Goal: Task Accomplishment & Management: Complete application form

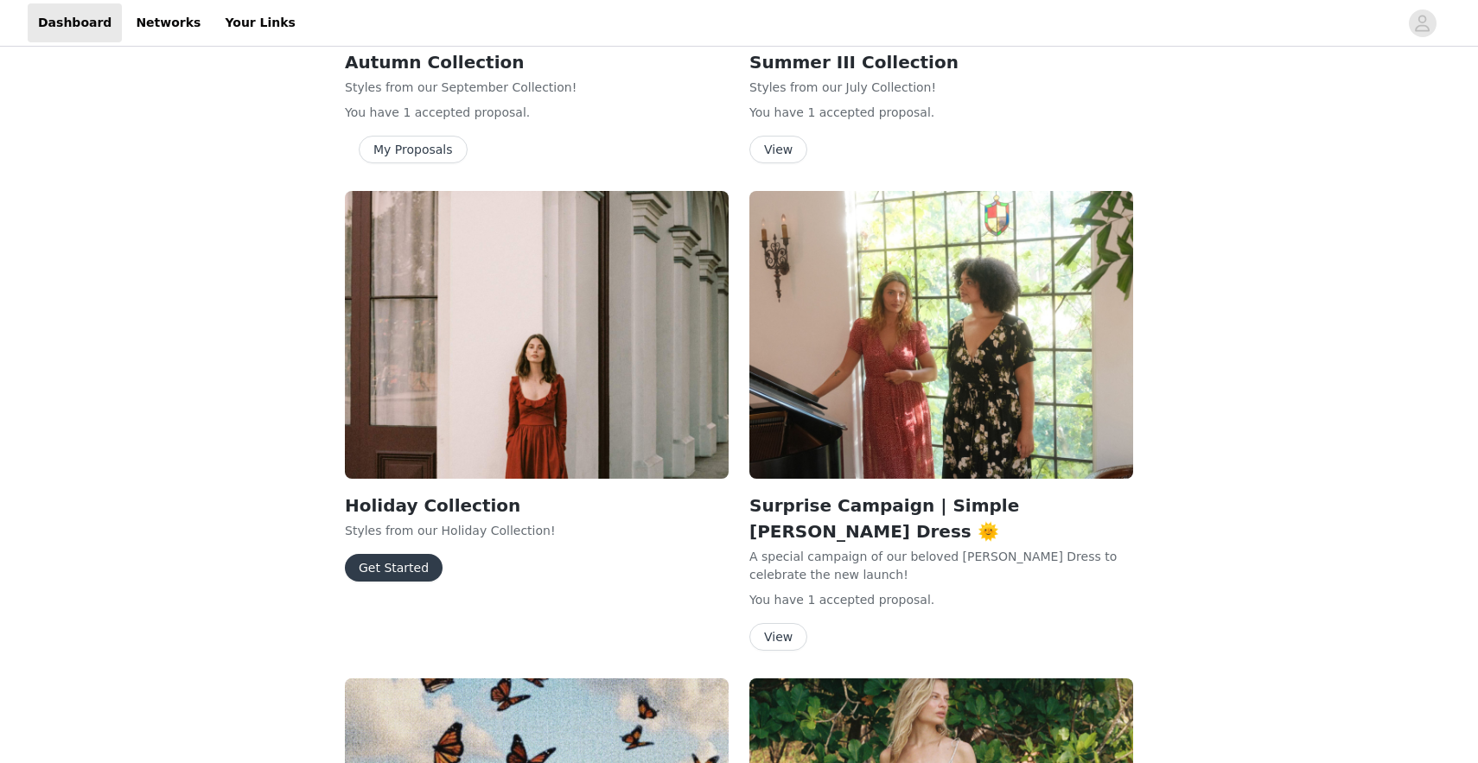
scroll to position [517, 0]
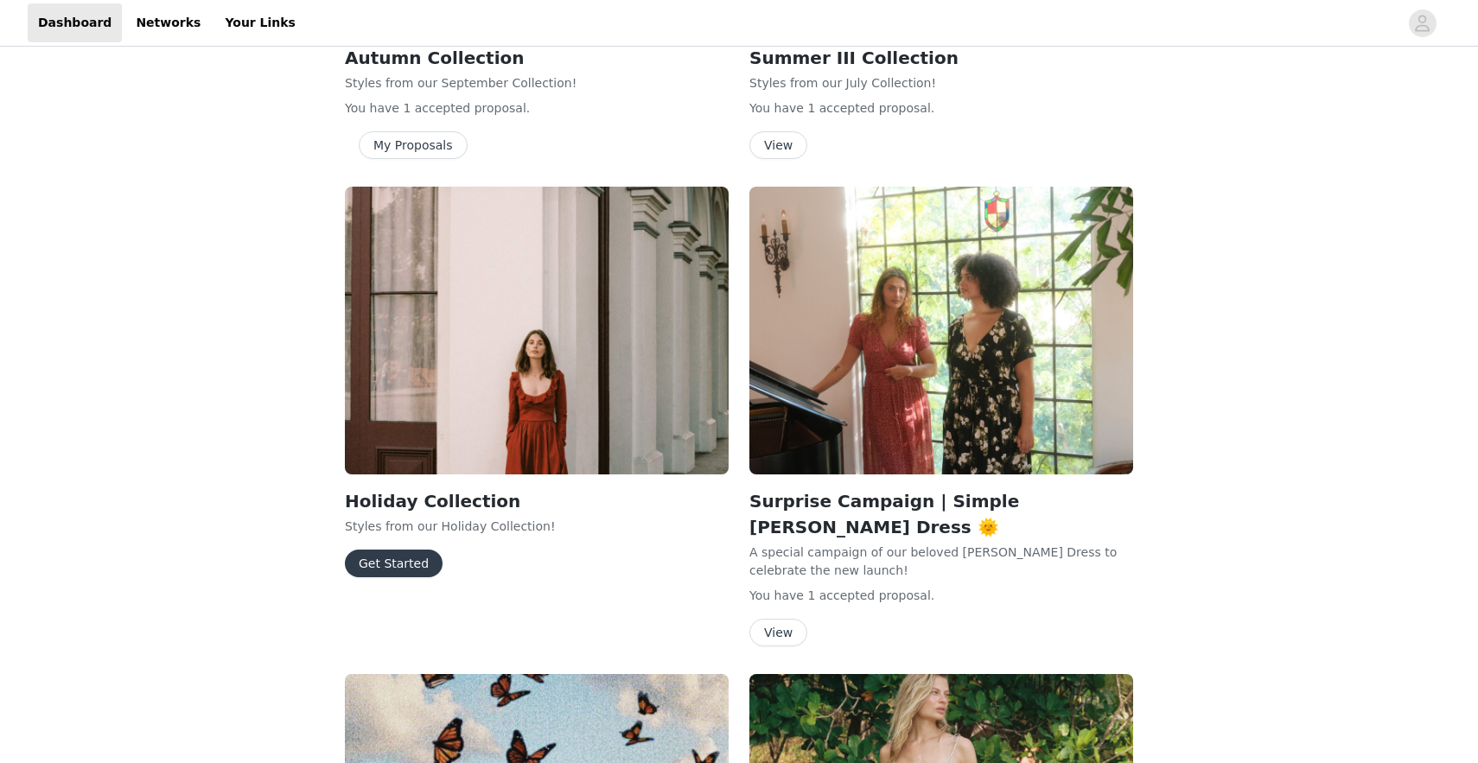
click at [396, 571] on button "Get Started" at bounding box center [394, 564] width 98 height 28
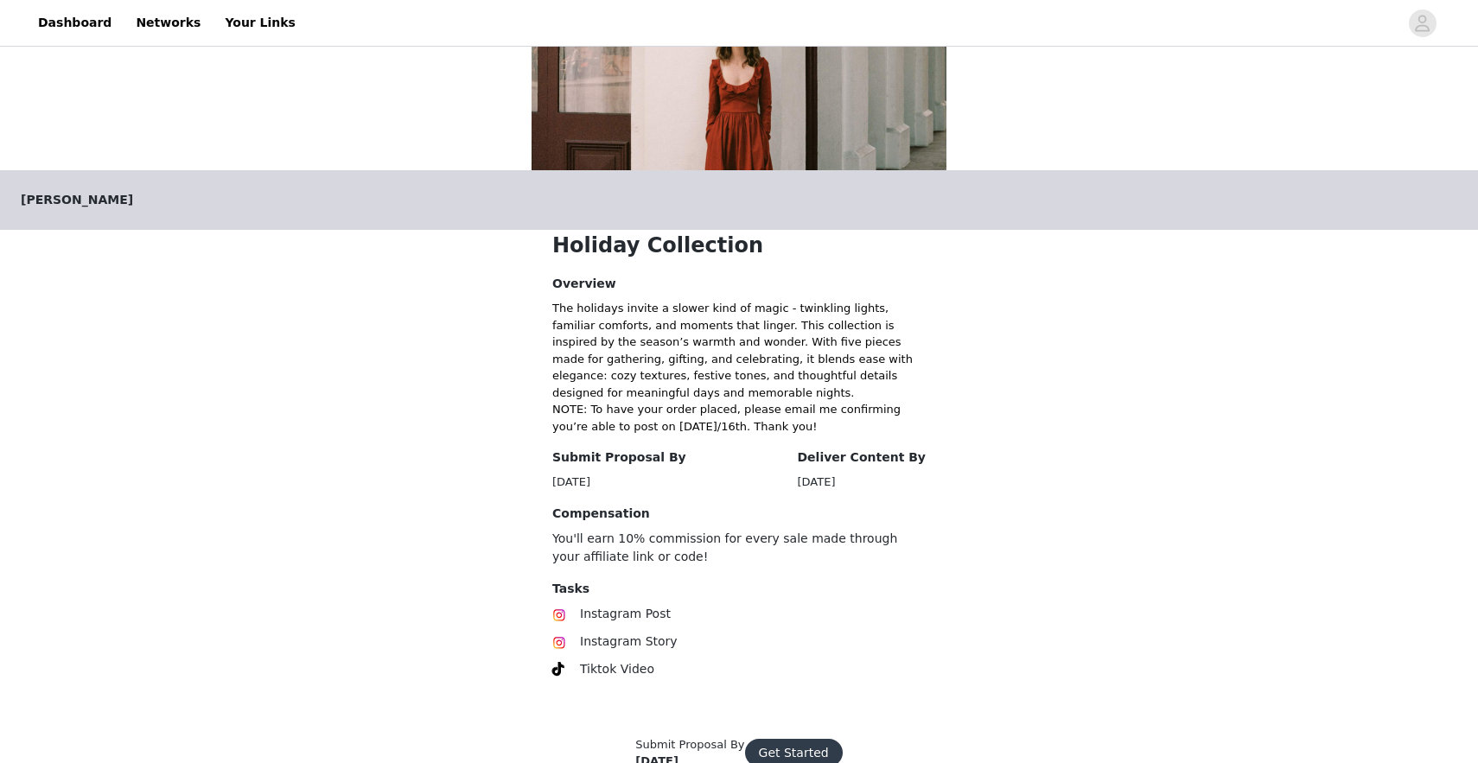
scroll to position [246, 0]
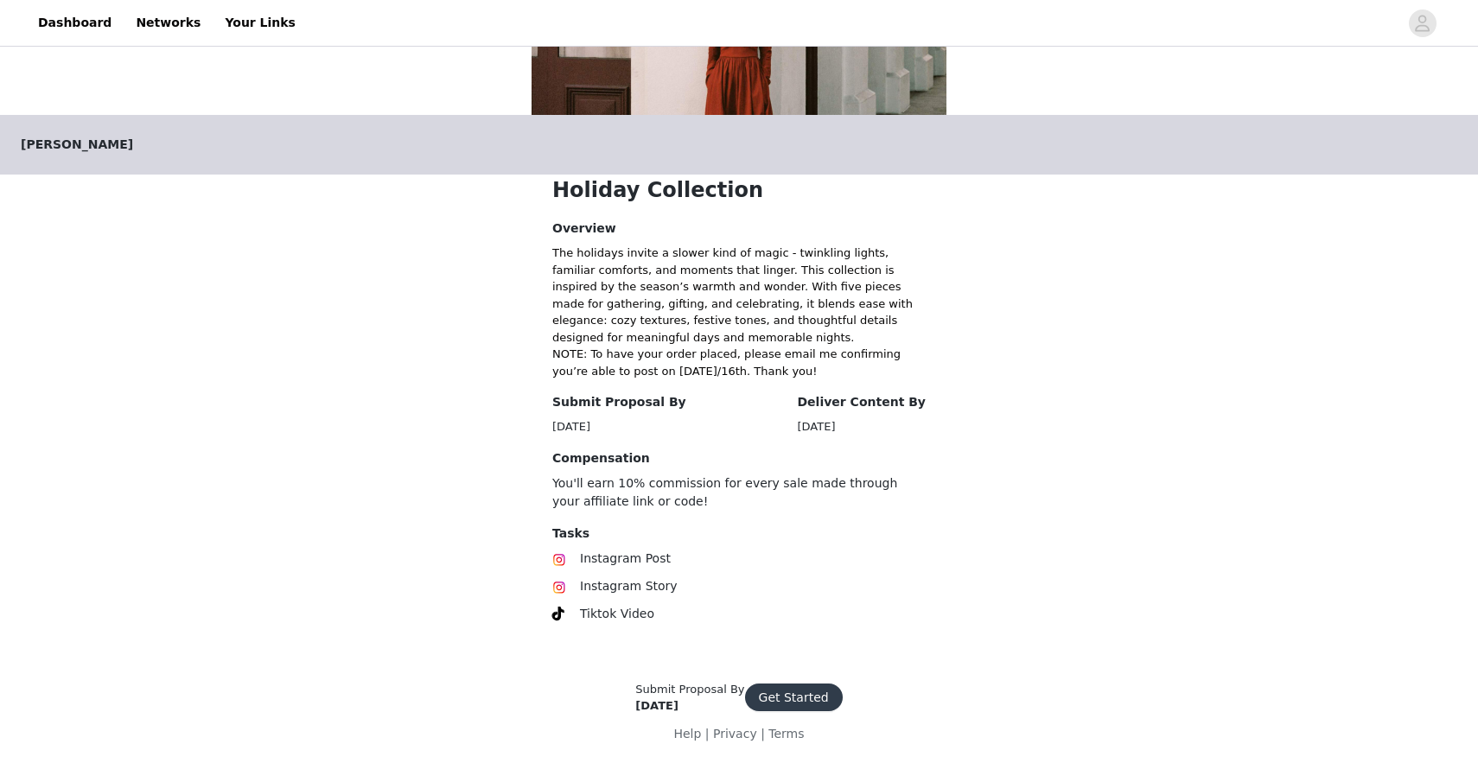
click at [786, 695] on button "Get Started" at bounding box center [794, 698] width 98 height 28
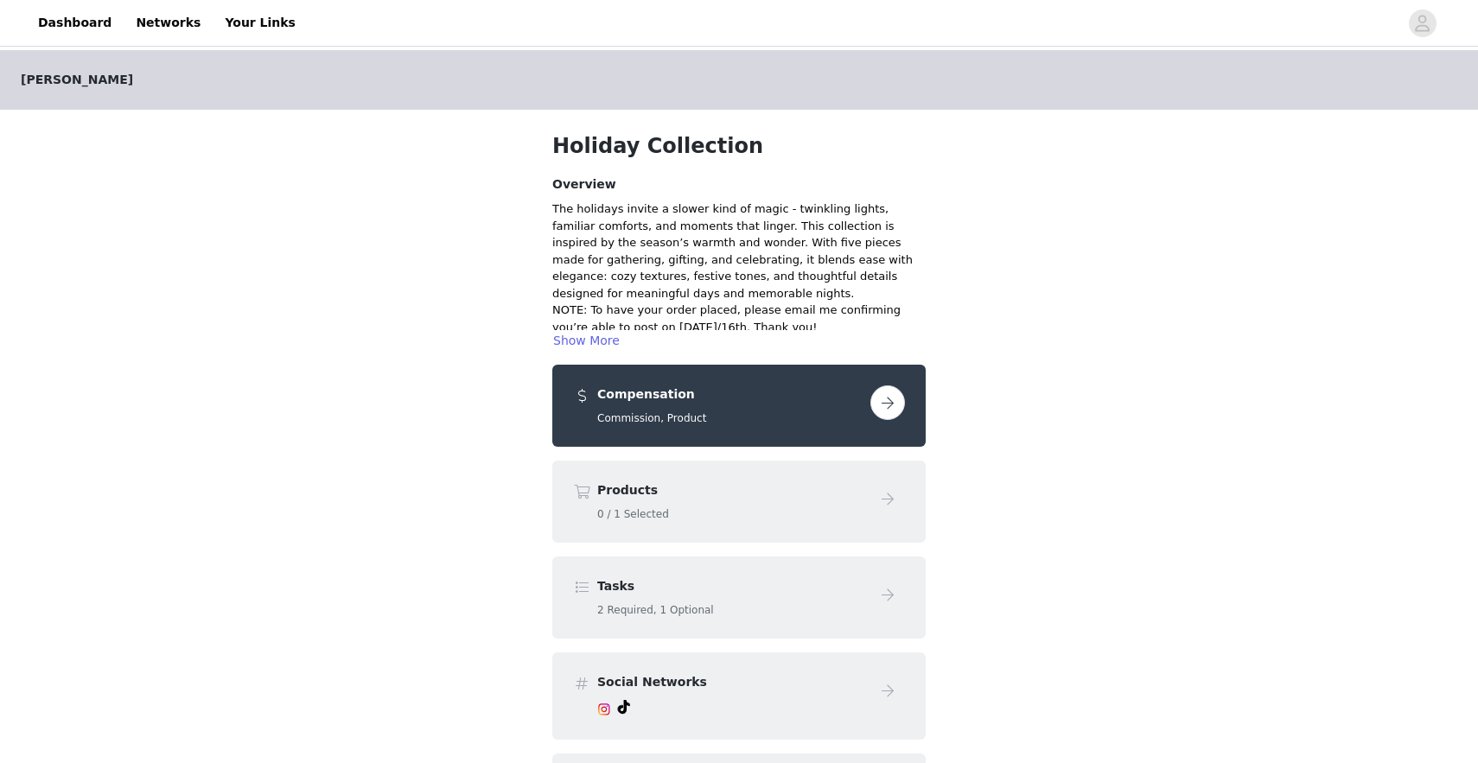
click at [890, 404] on button "button" at bounding box center [888, 403] width 35 height 35
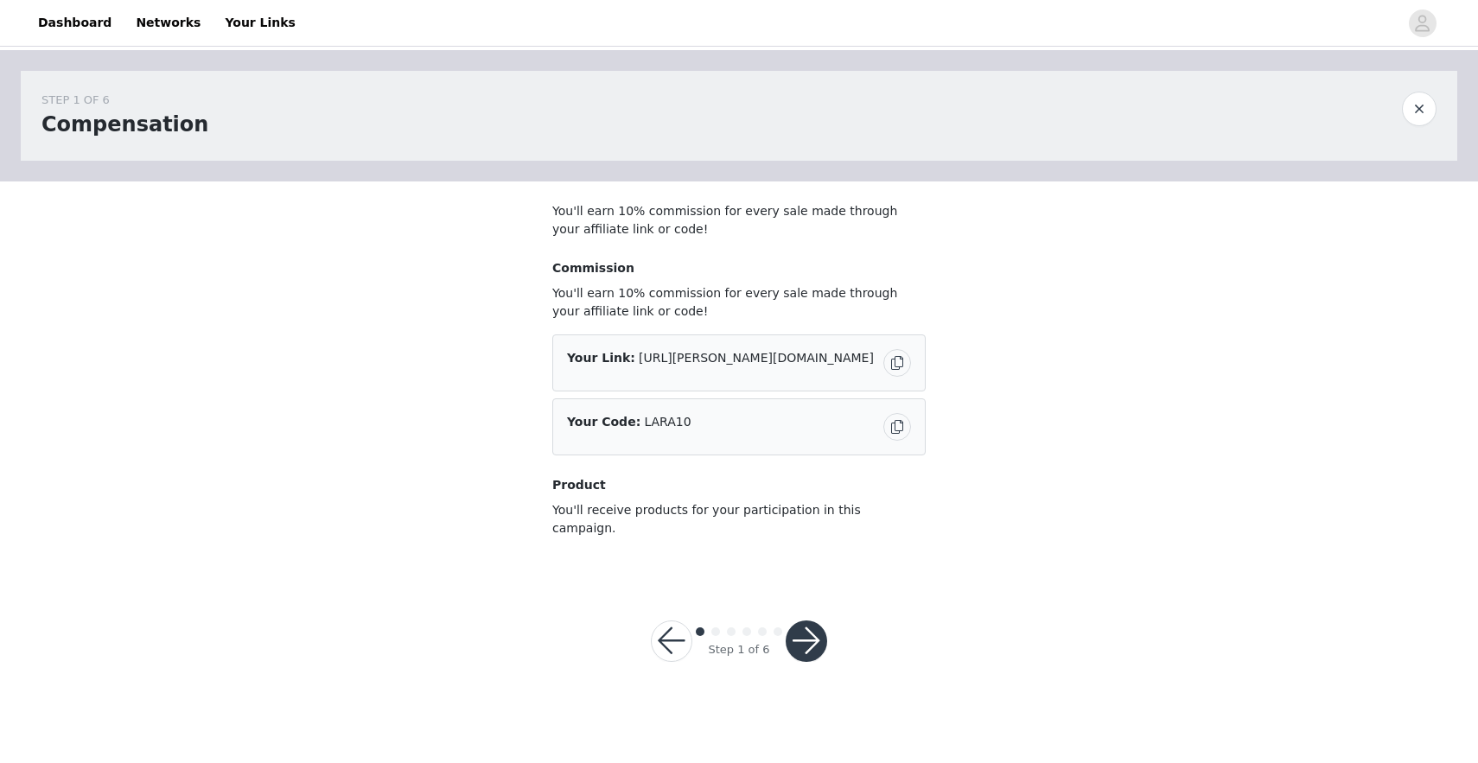
click at [818, 646] on div "Step 1 of 6" at bounding box center [739, 641] width 218 height 83
click at [801, 629] on button "button" at bounding box center [806, 641] width 41 height 41
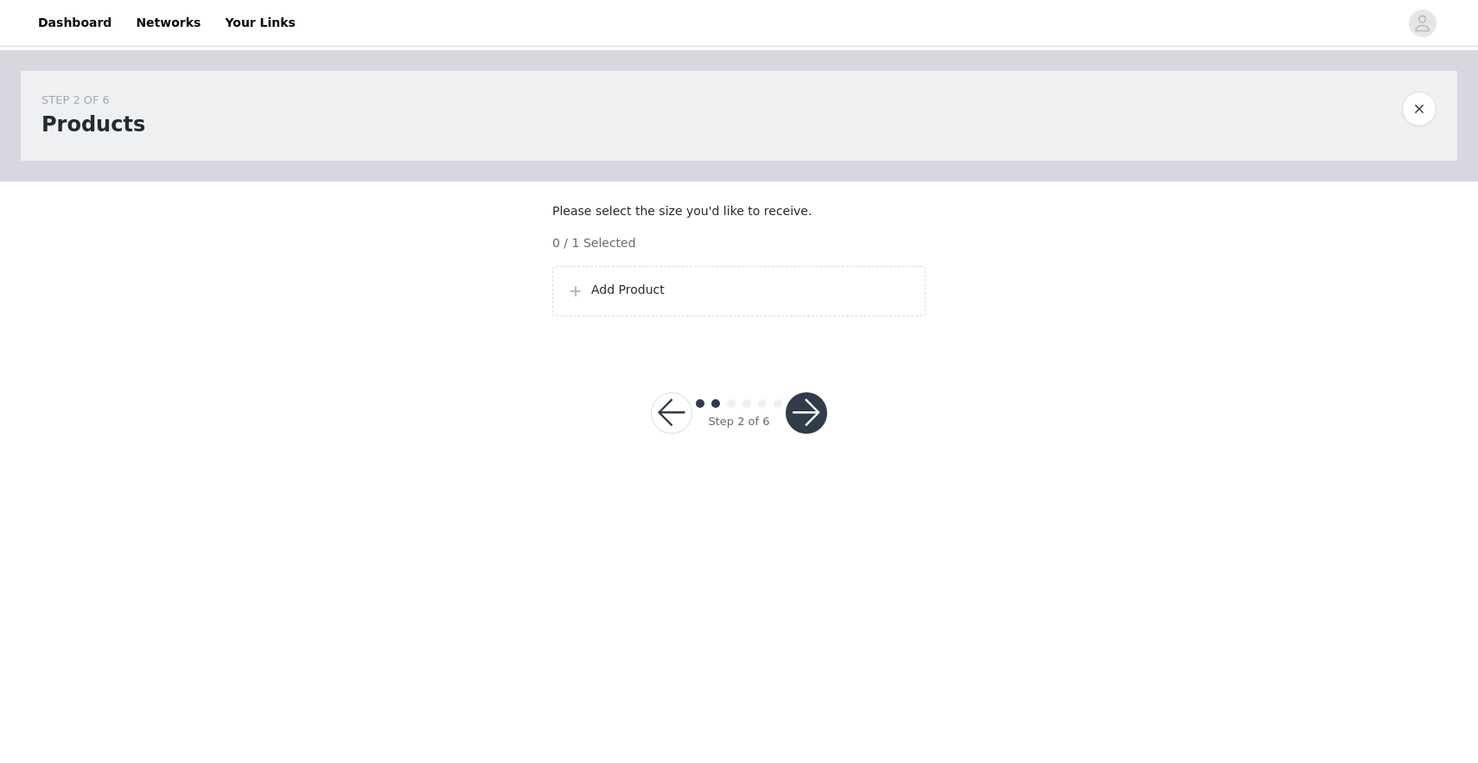
click at [818, 423] on button "button" at bounding box center [806, 412] width 41 height 41
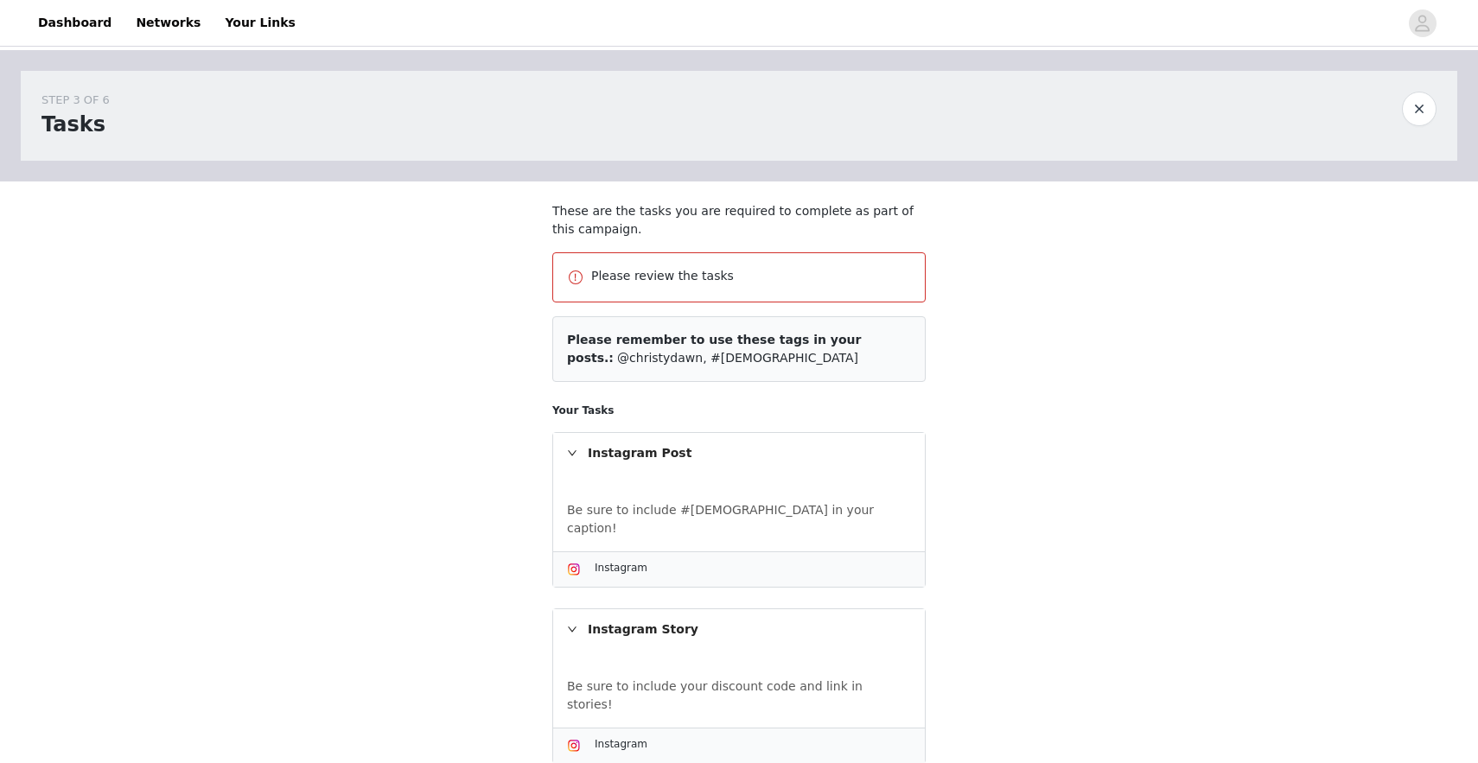
click at [608, 279] on p "Please review the tasks" at bounding box center [751, 276] width 320 height 18
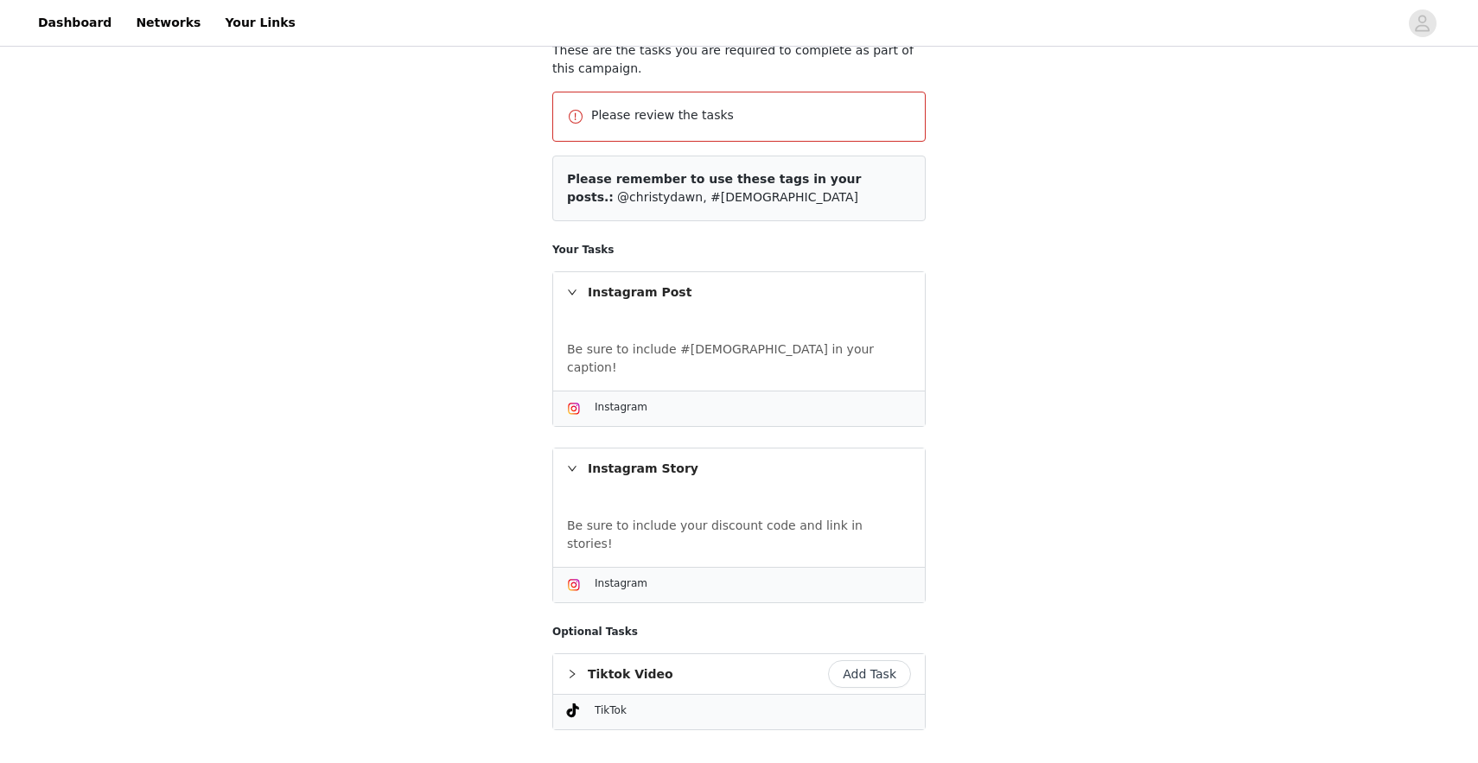
scroll to position [257, 0]
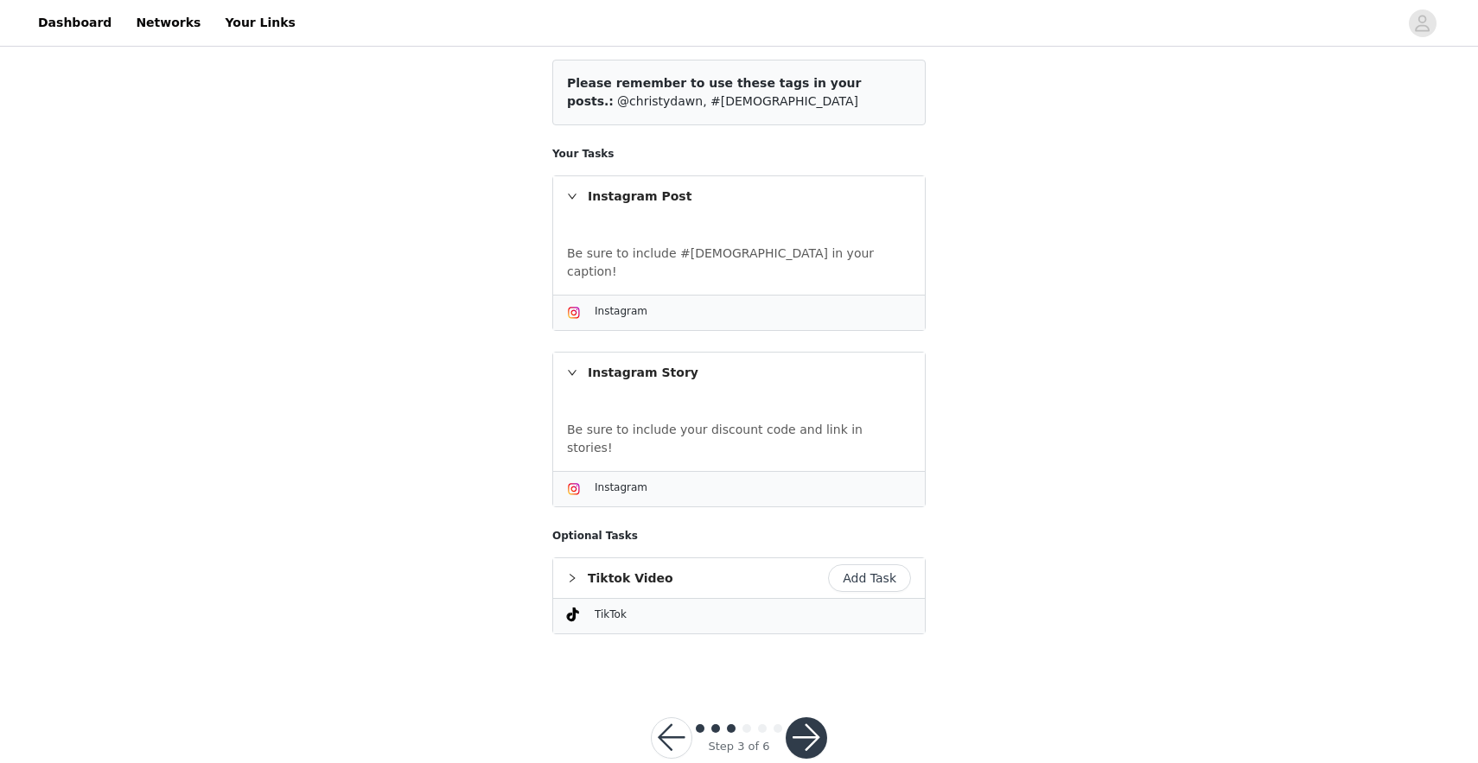
click at [682, 718] on button "button" at bounding box center [671, 738] width 41 height 41
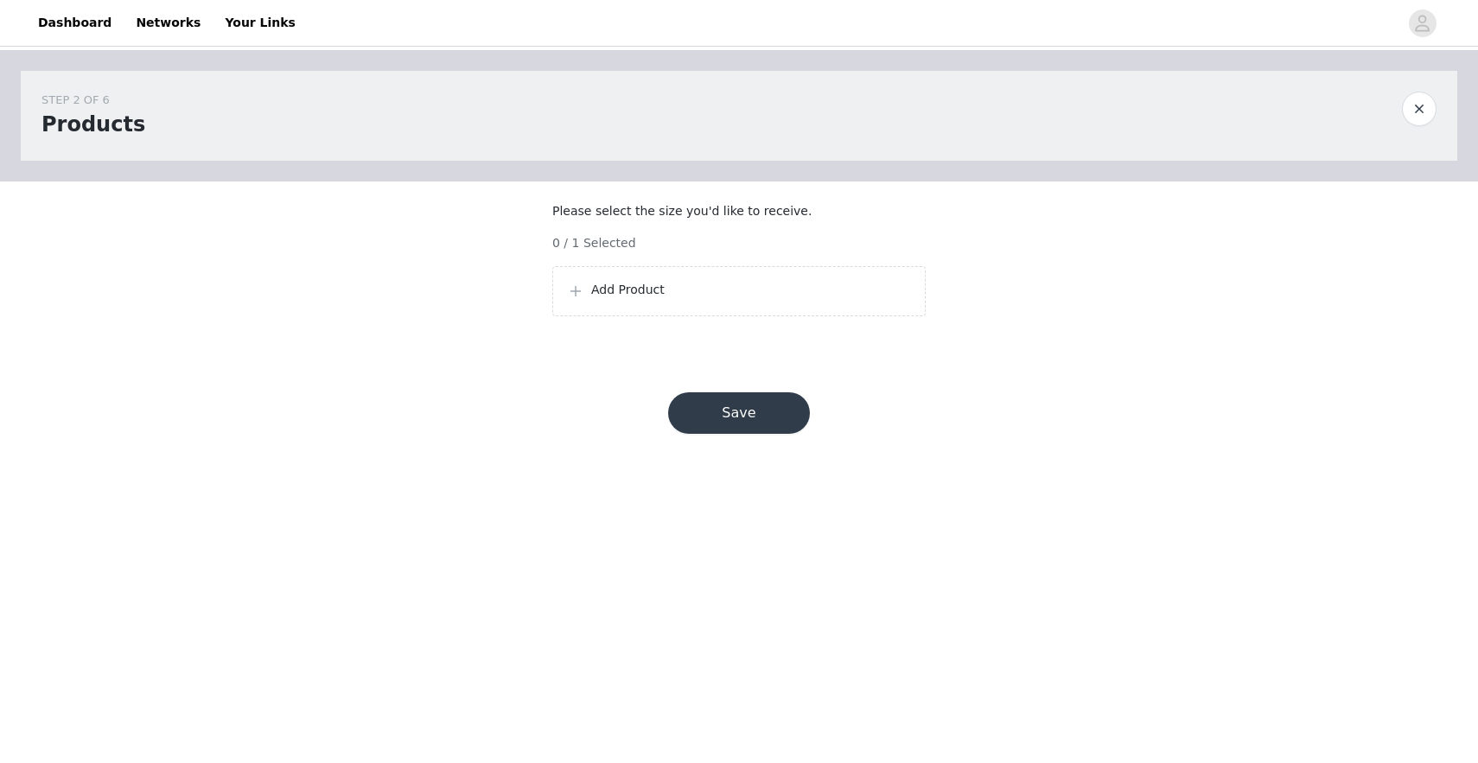
click at [646, 299] on p "Add Product" at bounding box center [751, 290] width 320 height 18
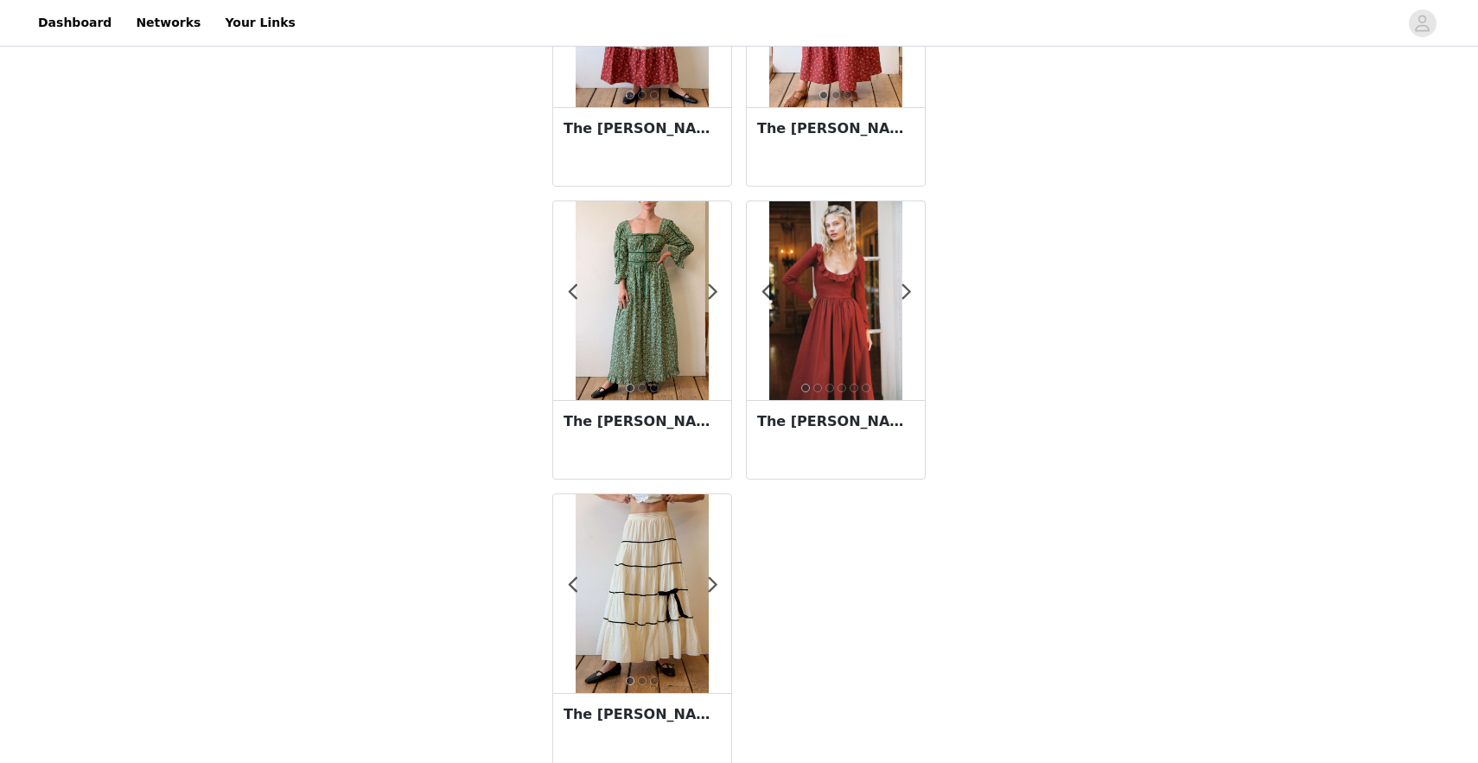
scroll to position [231, 0]
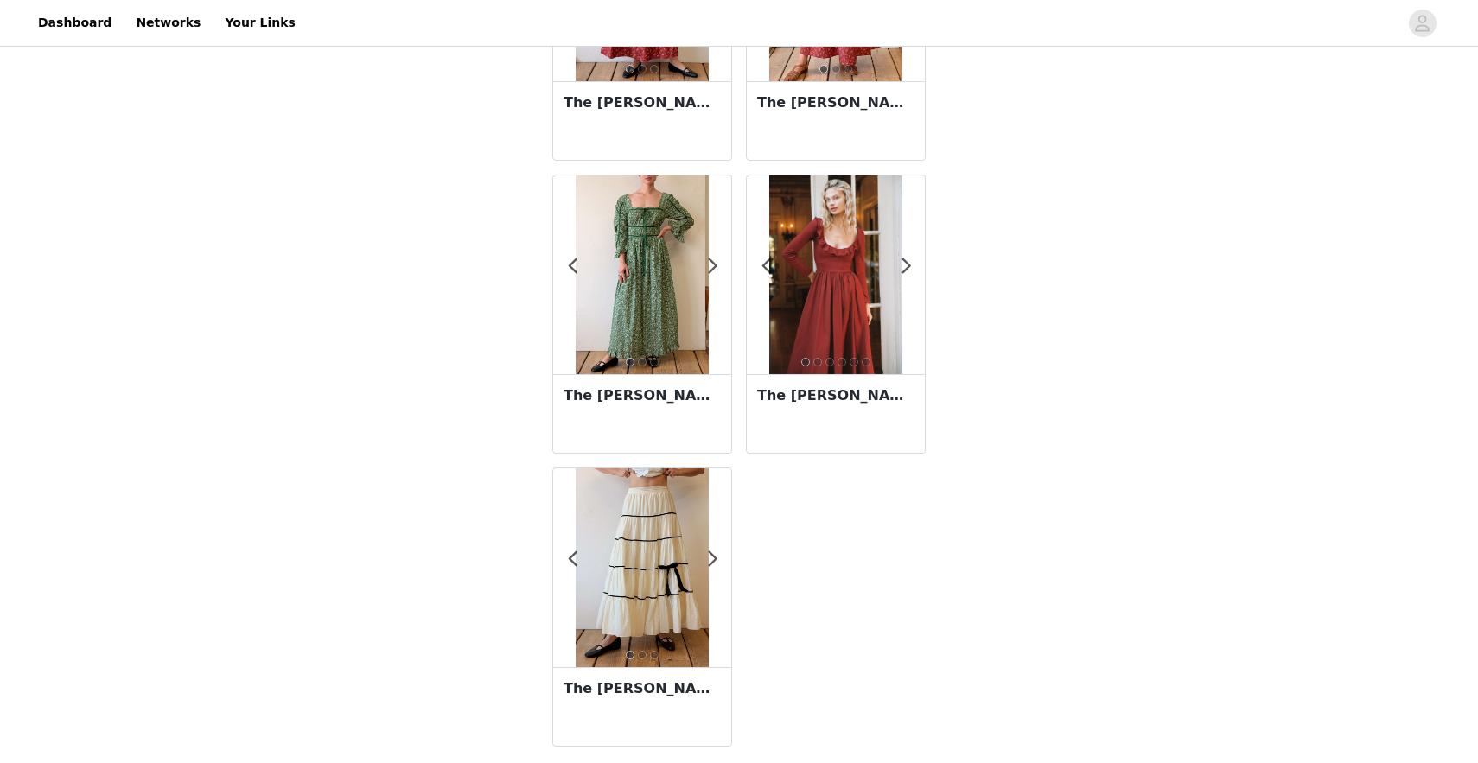
click at [846, 279] on img at bounding box center [835, 274] width 132 height 199
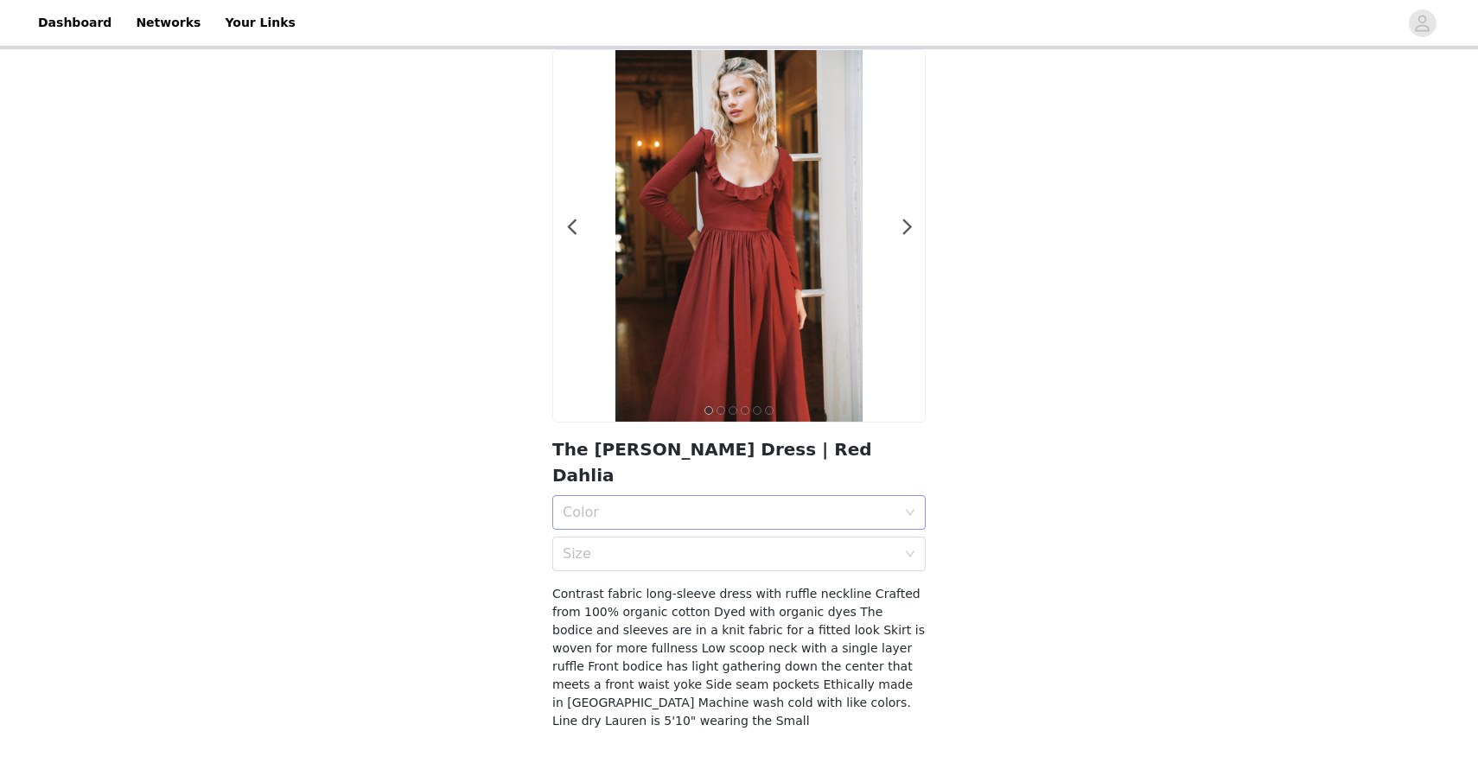
scroll to position [74, 0]
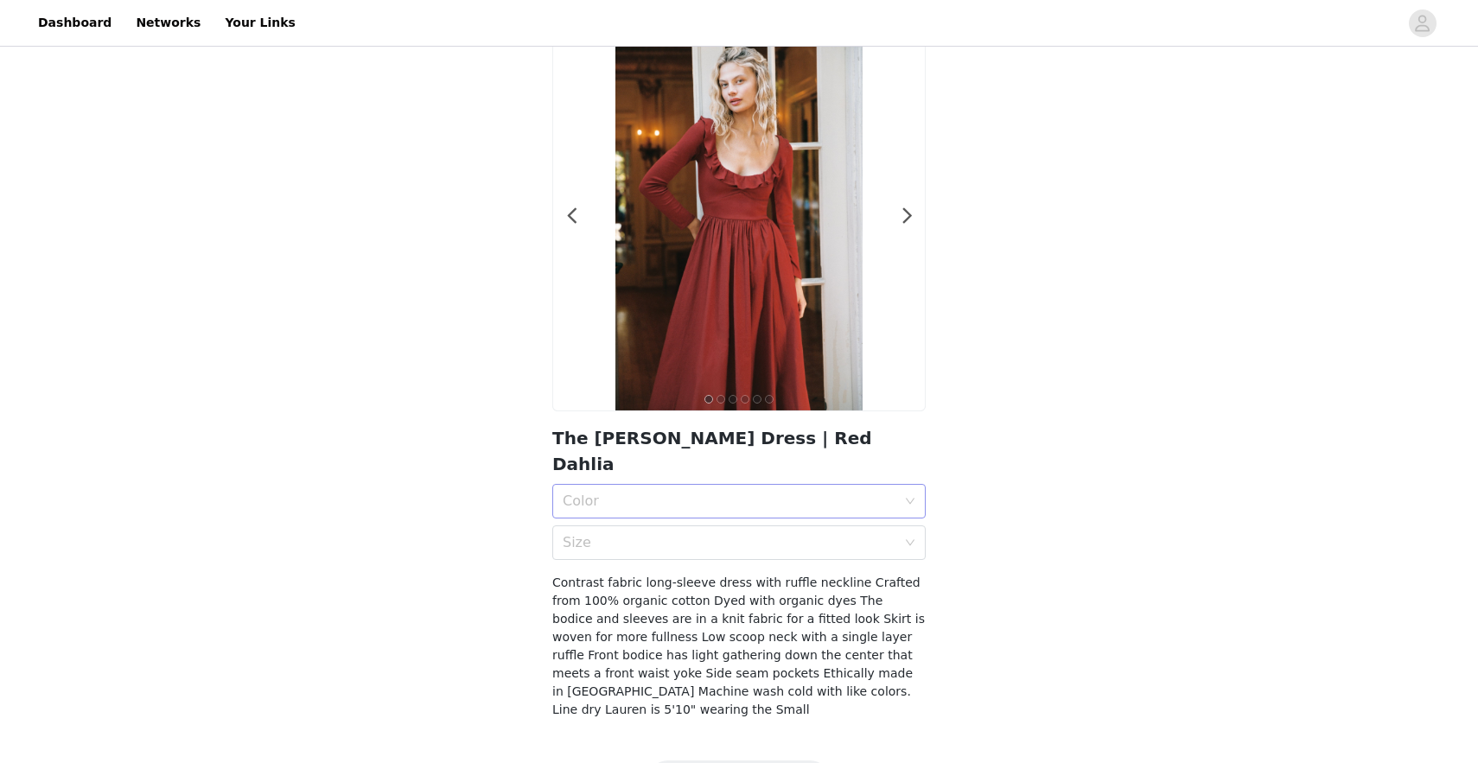
click at [908, 496] on icon "icon: down" at bounding box center [910, 501] width 10 height 10
click at [890, 507] on div "Red Dahlia" at bounding box center [739, 513] width 353 height 19
click at [882, 534] on div "Size" at bounding box center [730, 542] width 334 height 17
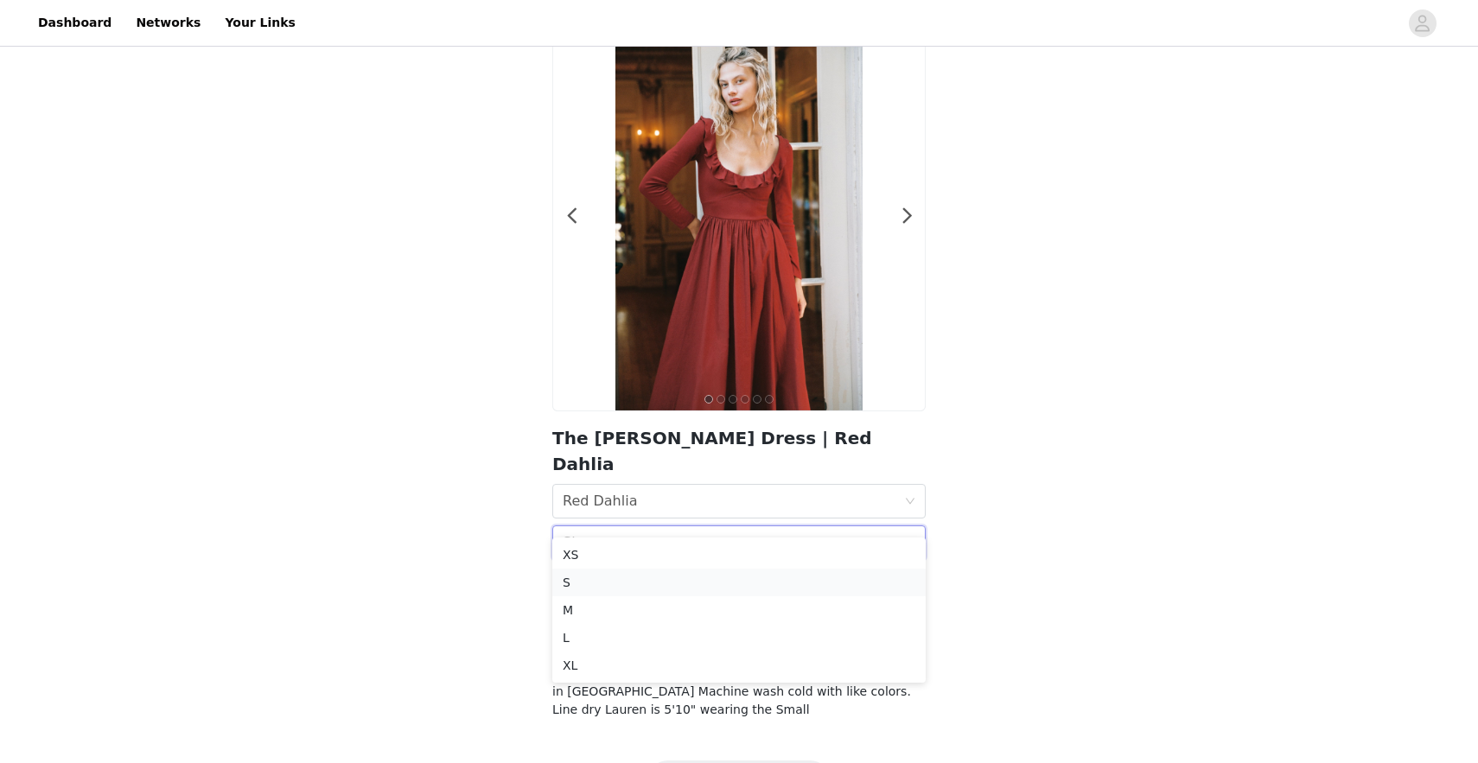
click at [590, 578] on div "S" at bounding box center [739, 582] width 353 height 19
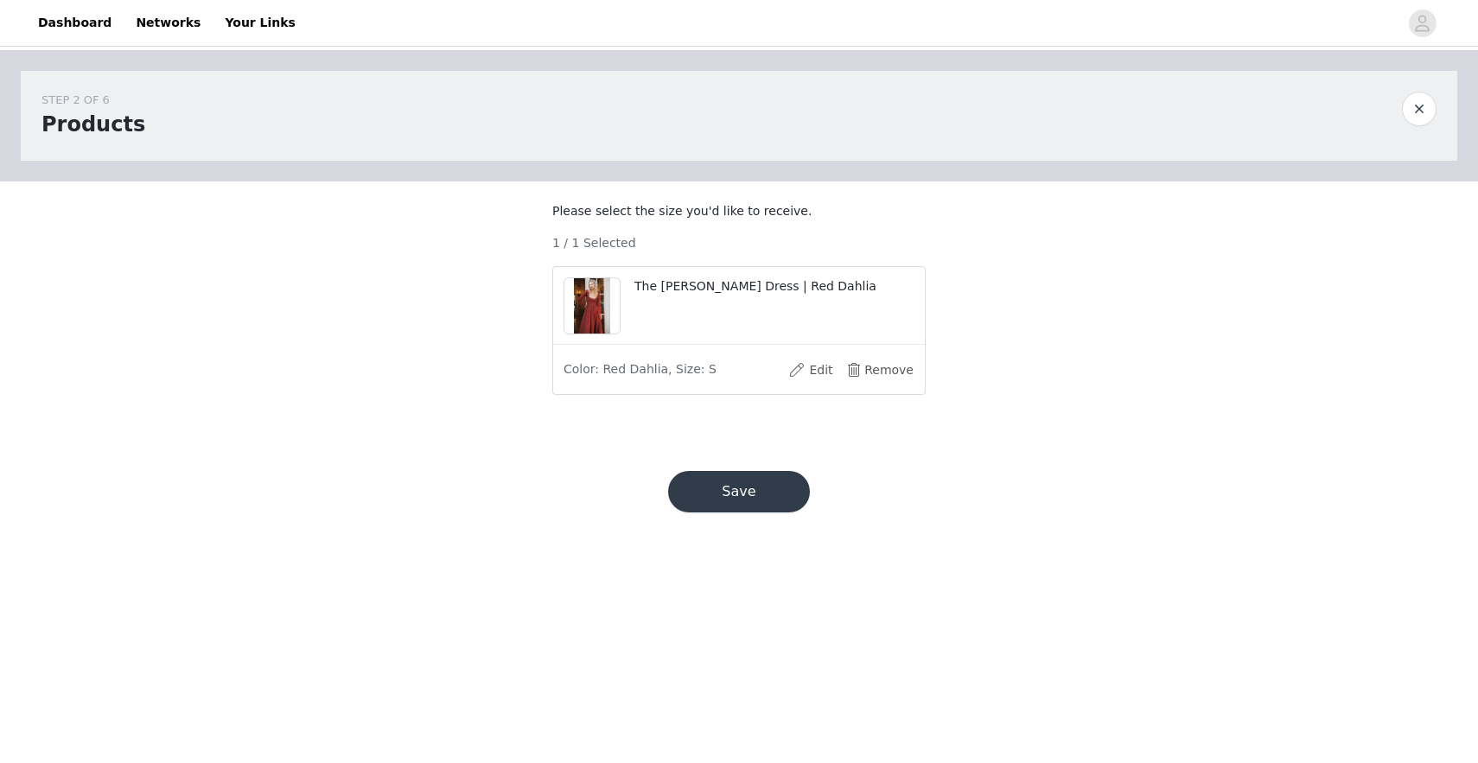
click at [731, 497] on button "Save" at bounding box center [739, 491] width 142 height 41
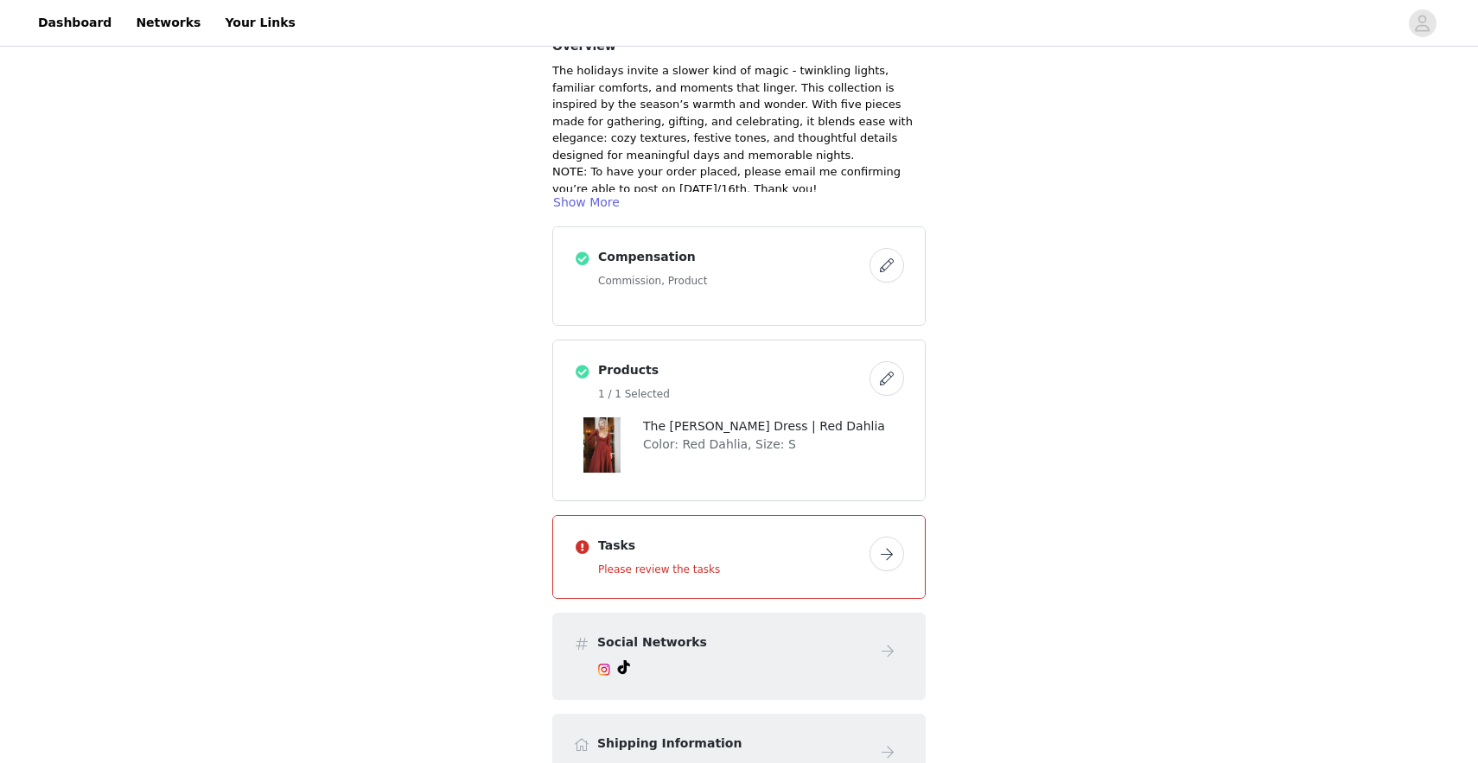
scroll to position [149, 0]
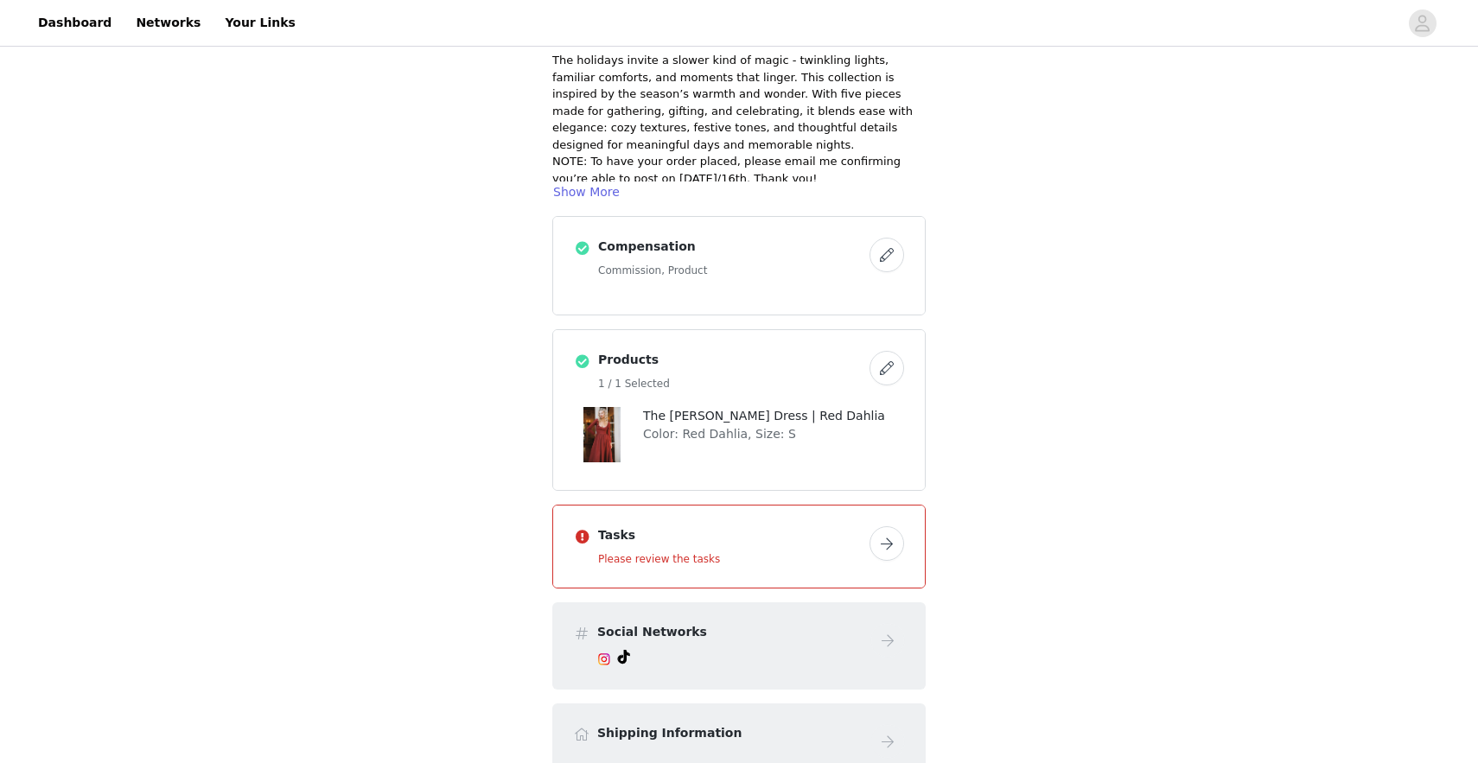
click at [886, 539] on button "button" at bounding box center [887, 543] width 35 height 35
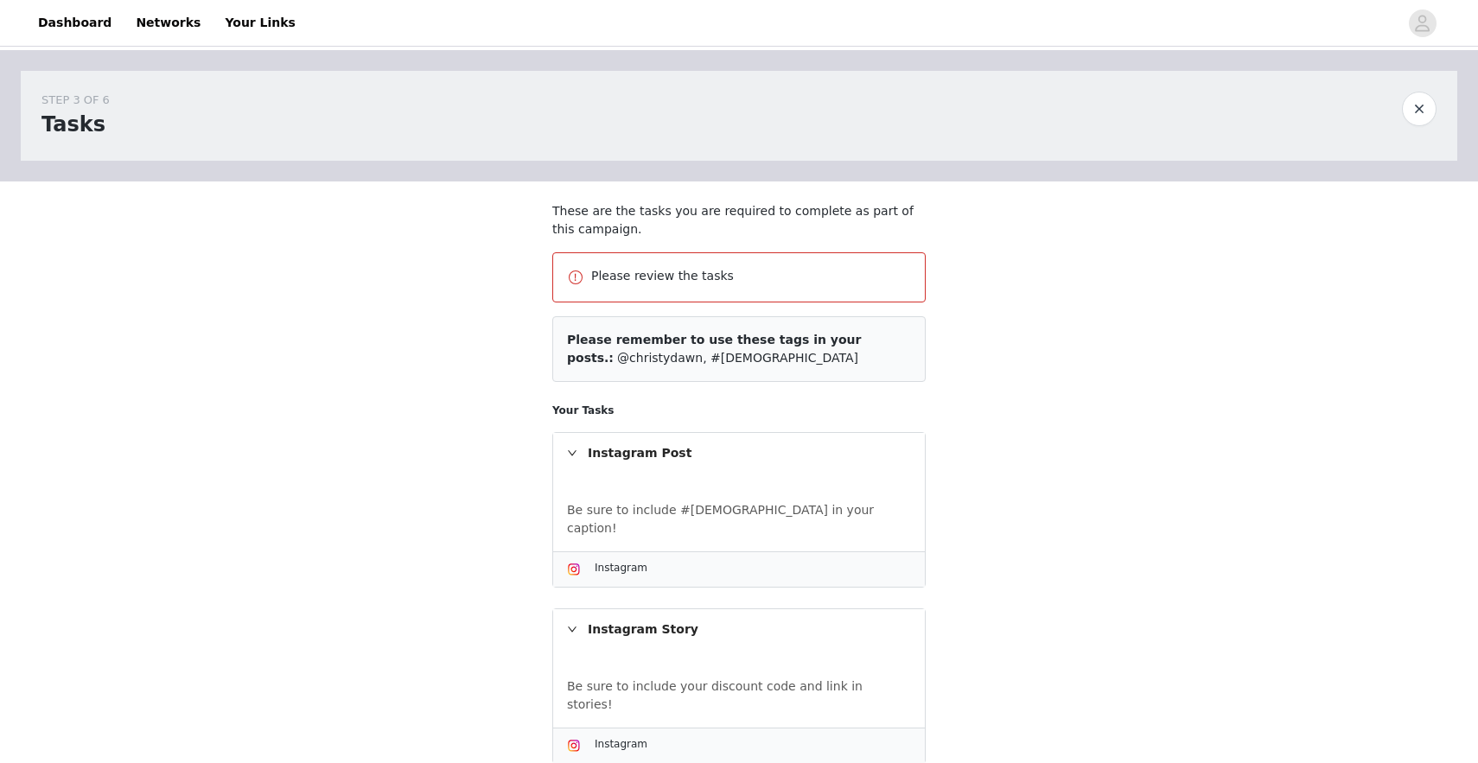
click at [644, 498] on div "Be sure to include #[DEMOGRAPHIC_DATA] in your caption!" at bounding box center [739, 513] width 344 height 50
click at [578, 459] on div "Instagram Post" at bounding box center [739, 453] width 372 height 40
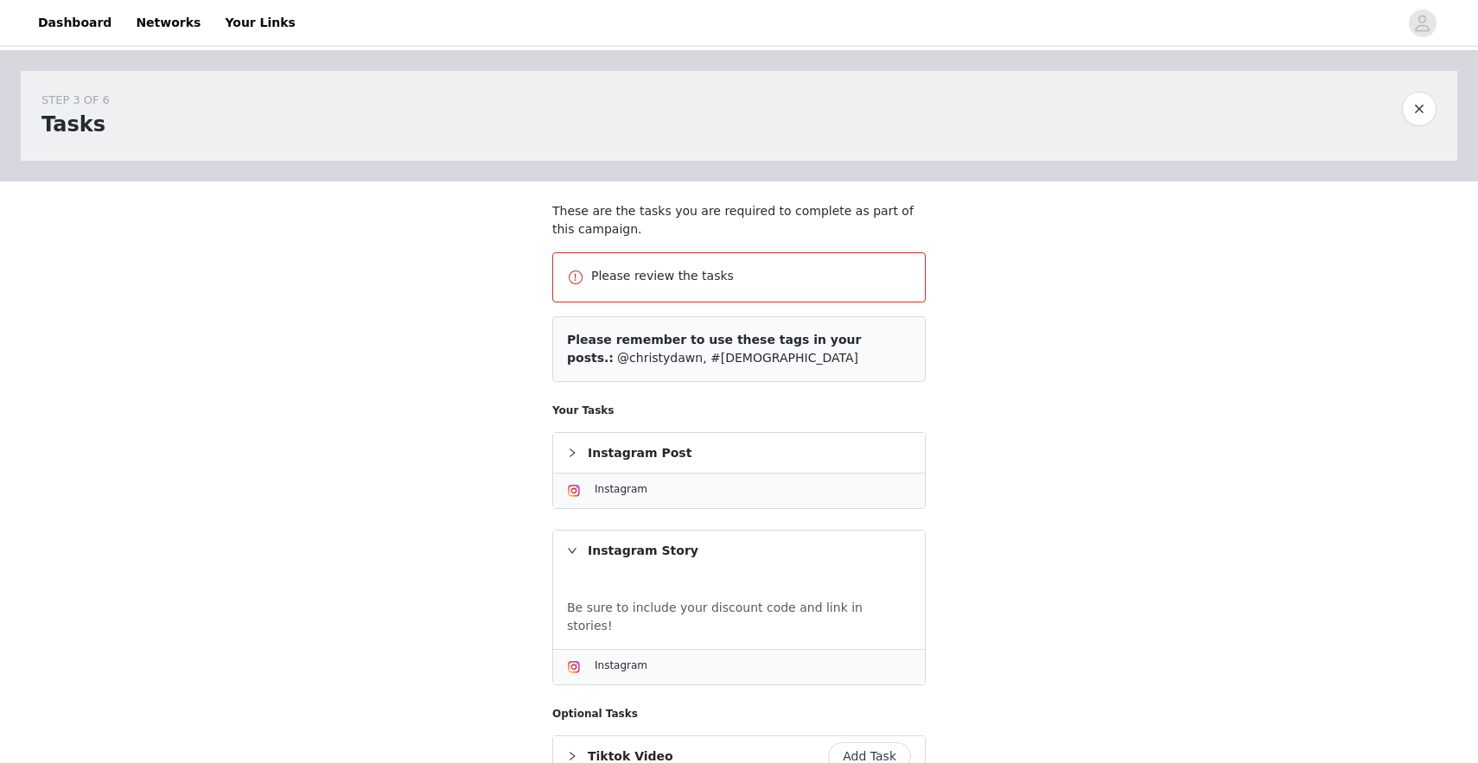
click at [614, 450] on div "Instagram Post" at bounding box center [739, 453] width 372 height 40
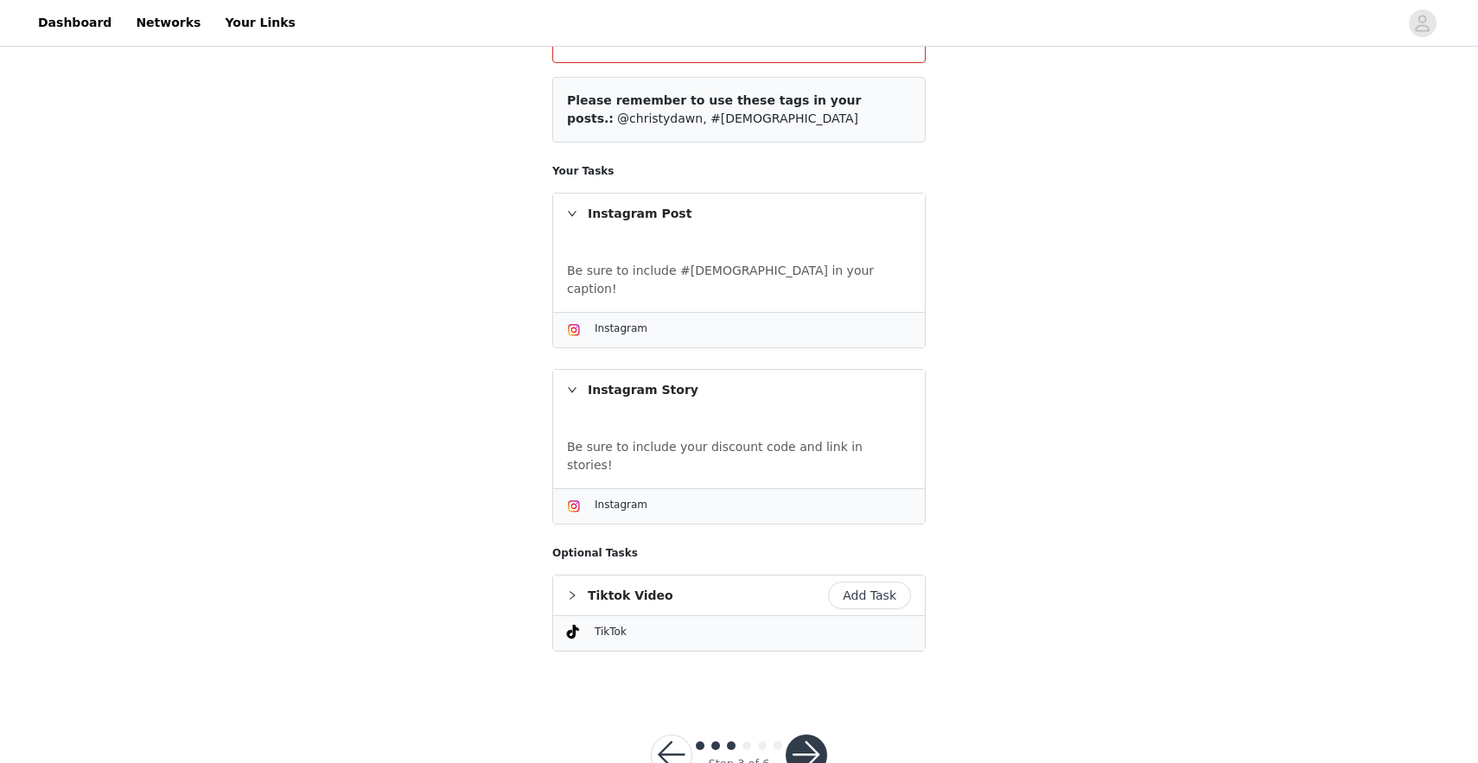
scroll to position [243, 0]
click at [793, 731] on button "button" at bounding box center [806, 751] width 41 height 41
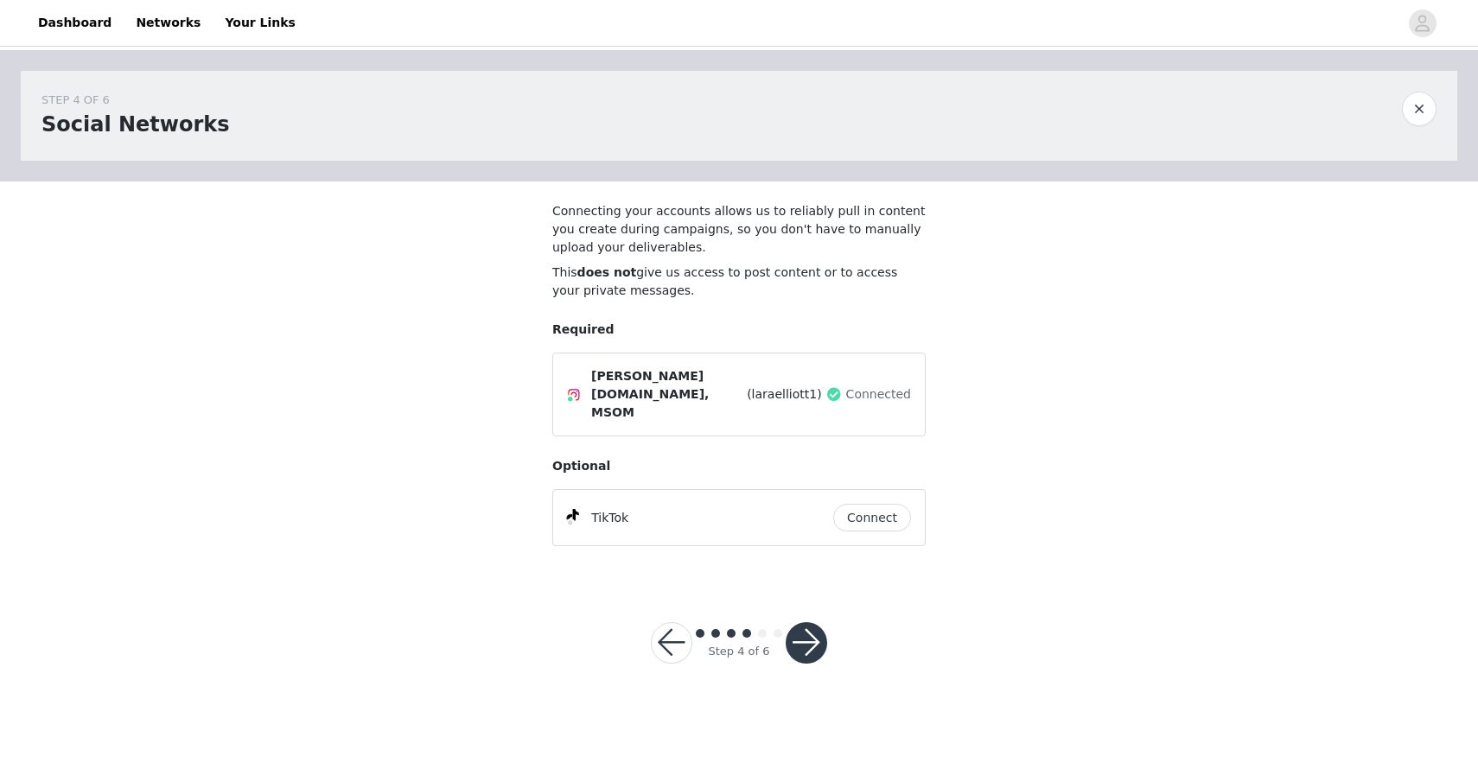
click at [809, 630] on button "button" at bounding box center [806, 642] width 41 height 41
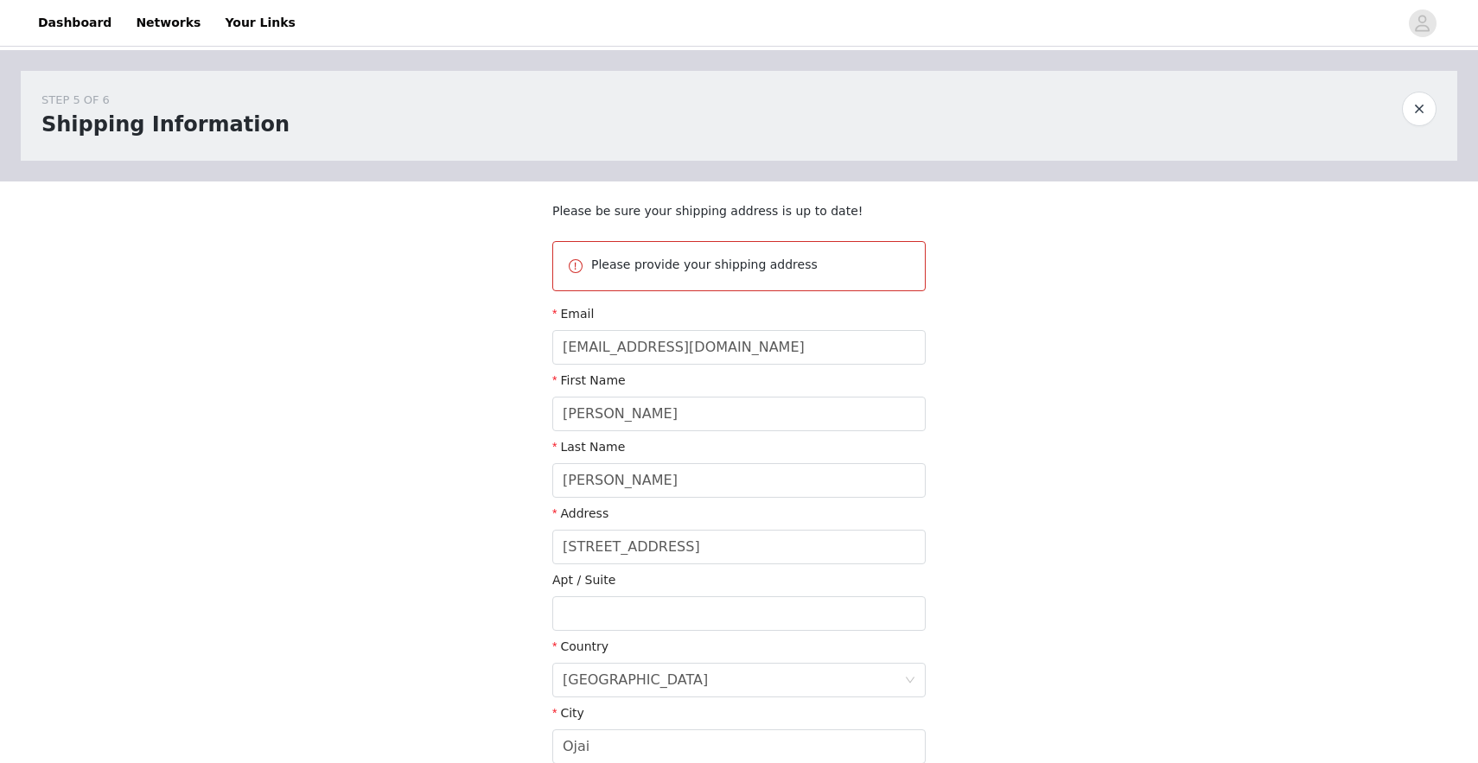
click at [806, 303] on section "Please be sure your shipping address is up to date! Please provide your shippin…" at bounding box center [739, 553] width 415 height 743
click at [768, 266] on p "Please provide your shipping address" at bounding box center [751, 265] width 320 height 18
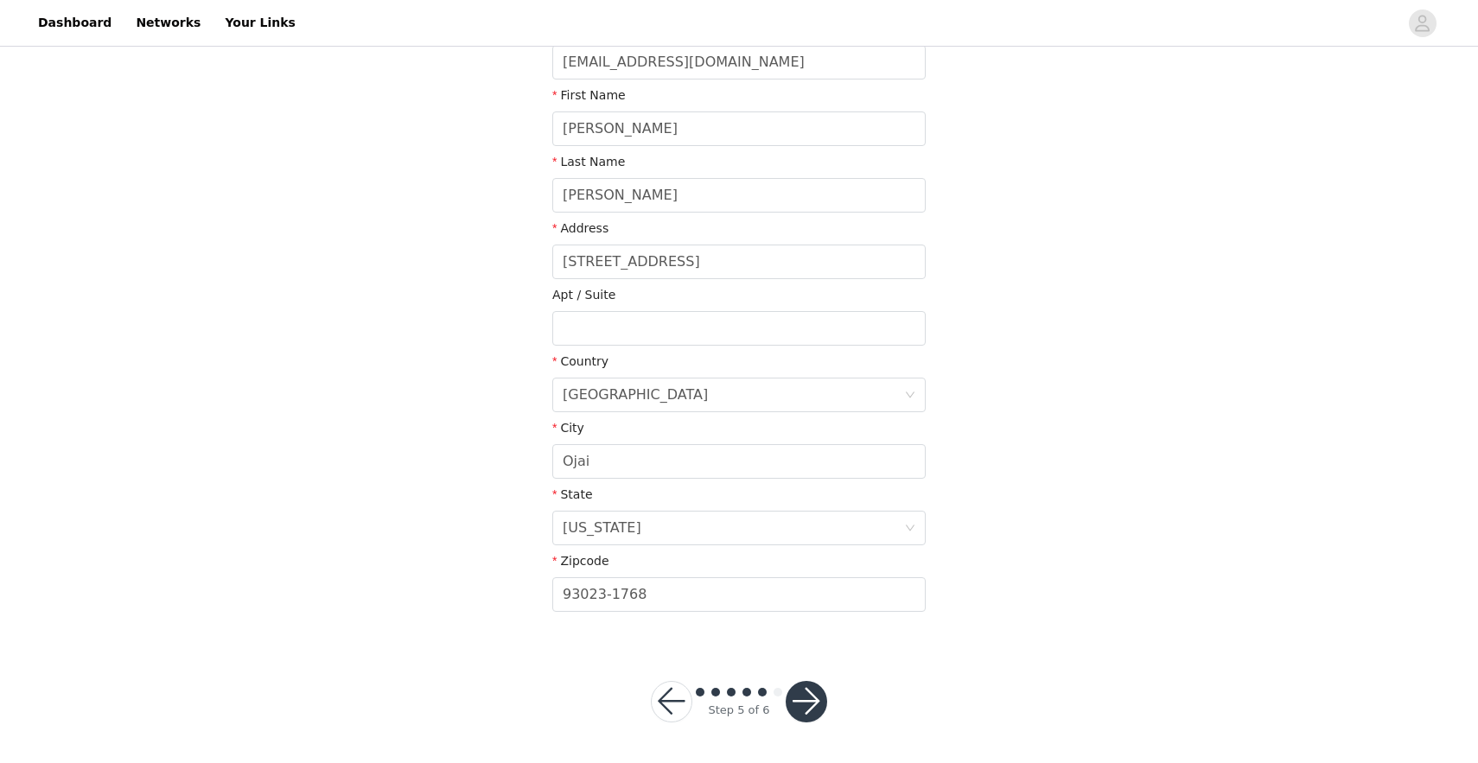
click at [808, 689] on button "button" at bounding box center [806, 701] width 41 height 41
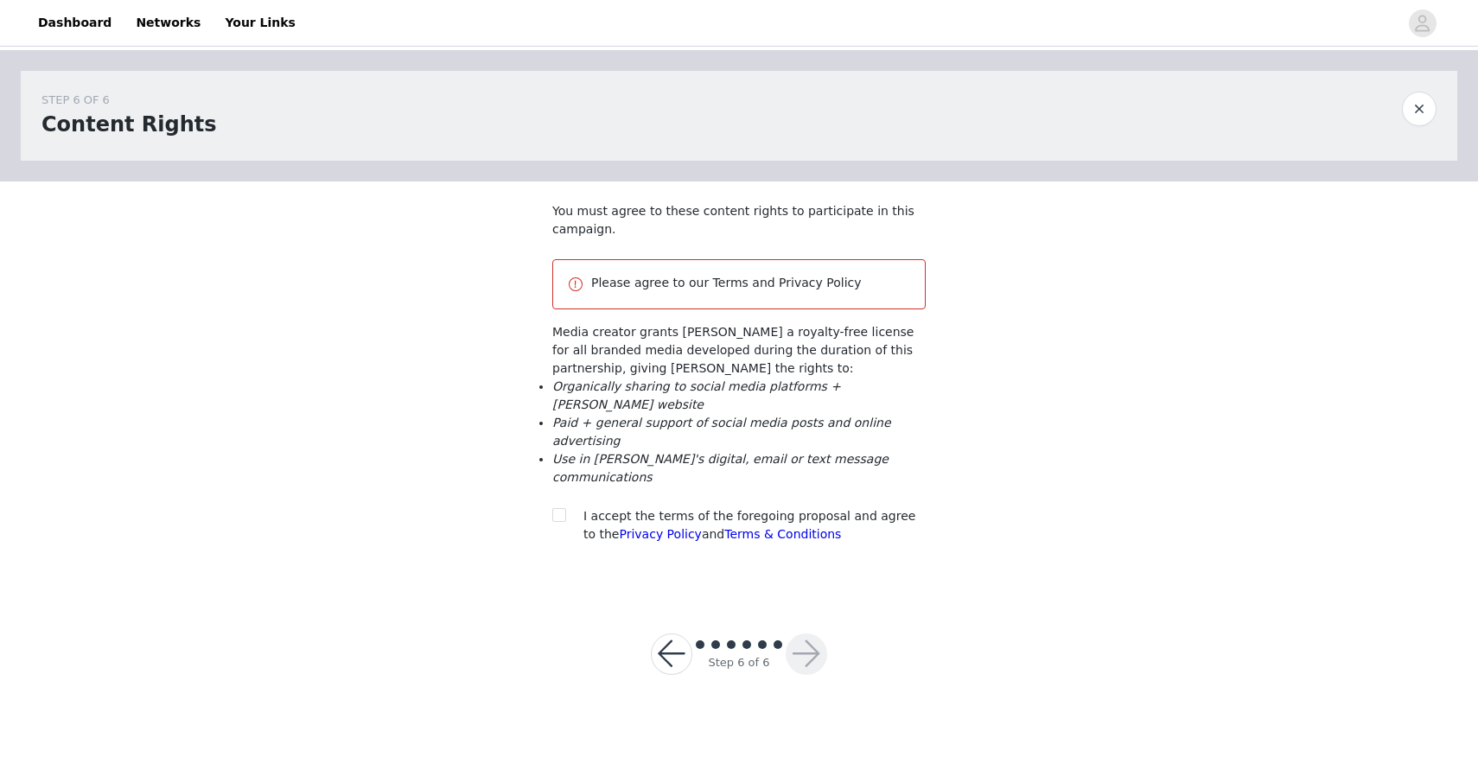
click at [749, 283] on p "Please agree to our Terms and Privacy Policy" at bounding box center [751, 283] width 320 height 18
click at [561, 510] on input "checkbox" at bounding box center [558, 514] width 12 height 12
checkbox input "true"
click at [807, 654] on button "button" at bounding box center [806, 654] width 41 height 41
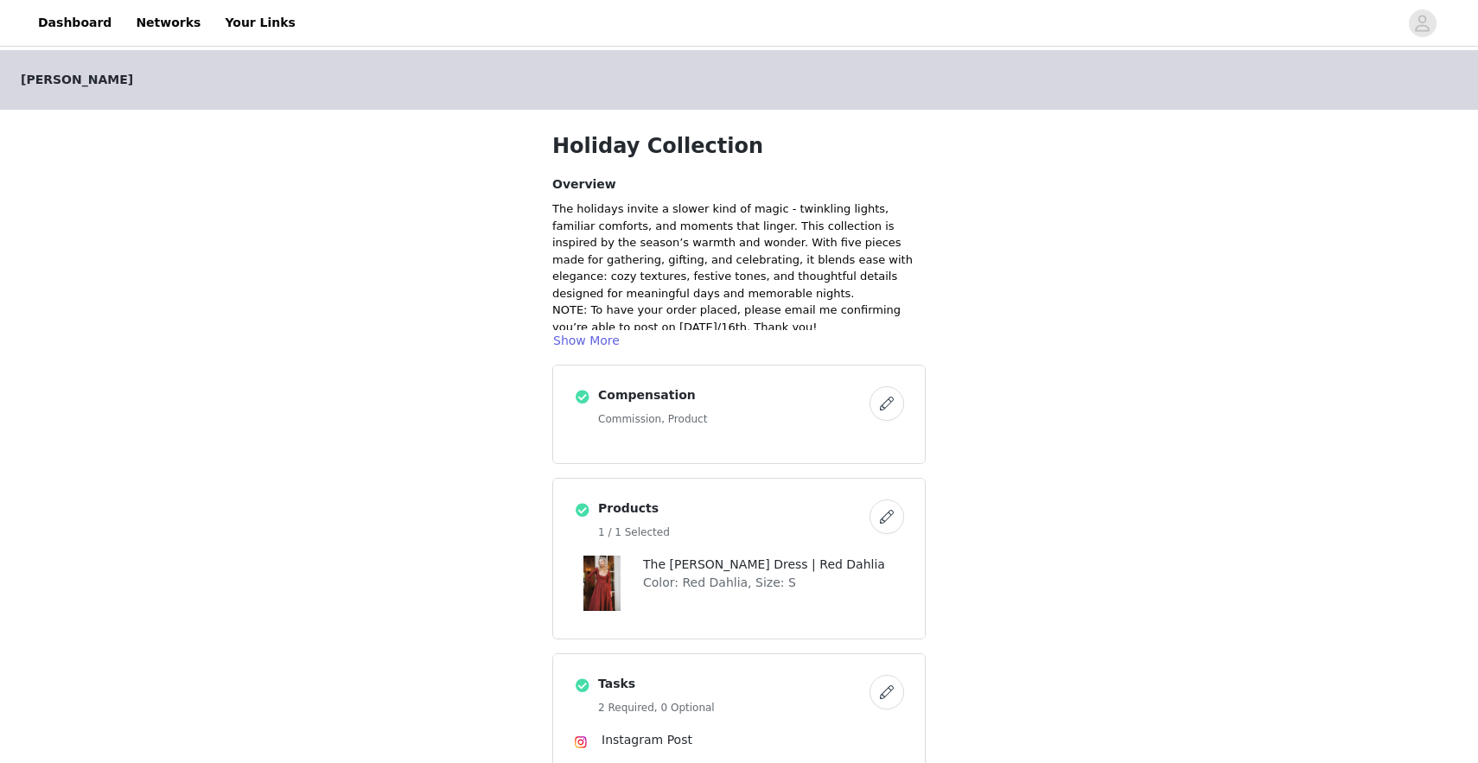
scroll to position [554, 0]
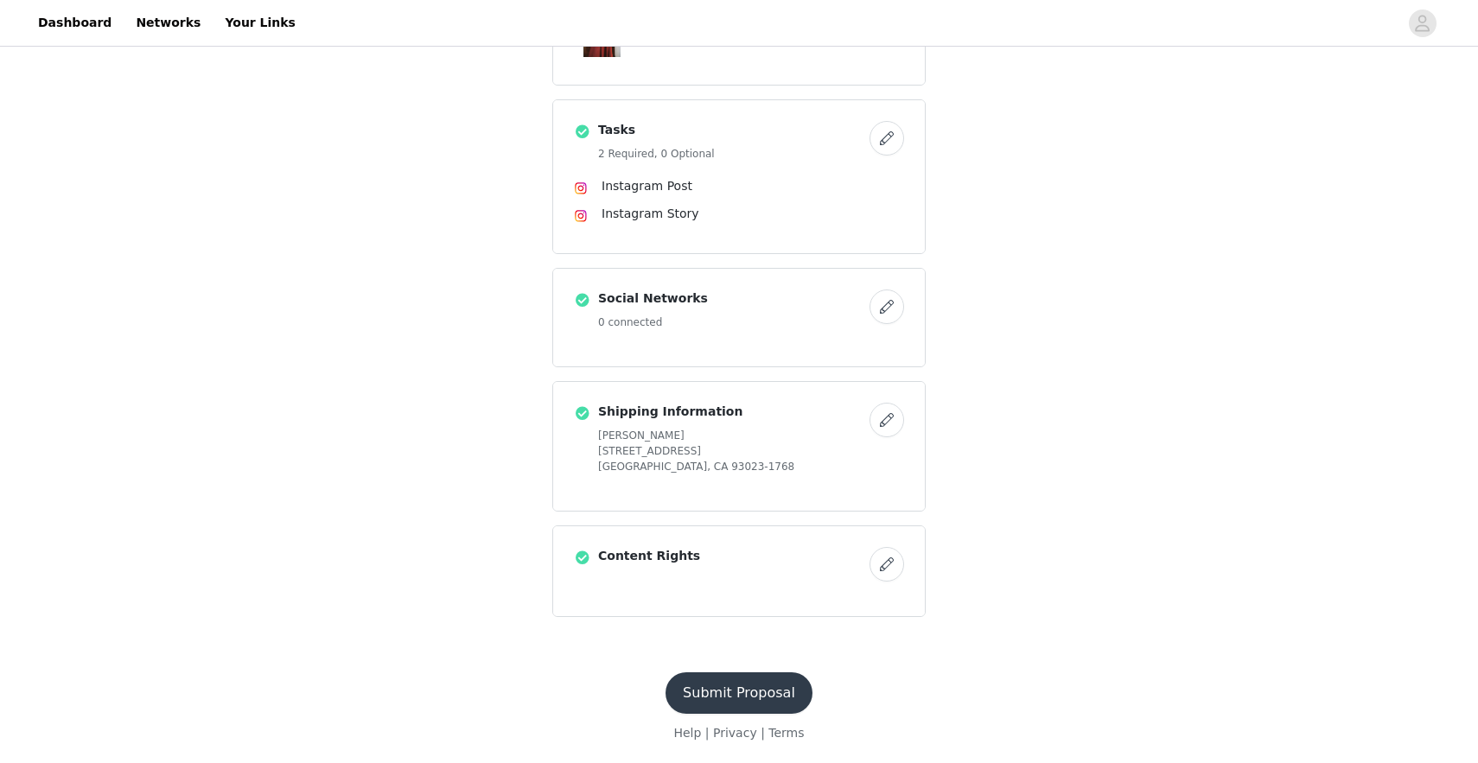
click at [722, 703] on button "Submit Proposal" at bounding box center [739, 693] width 147 height 41
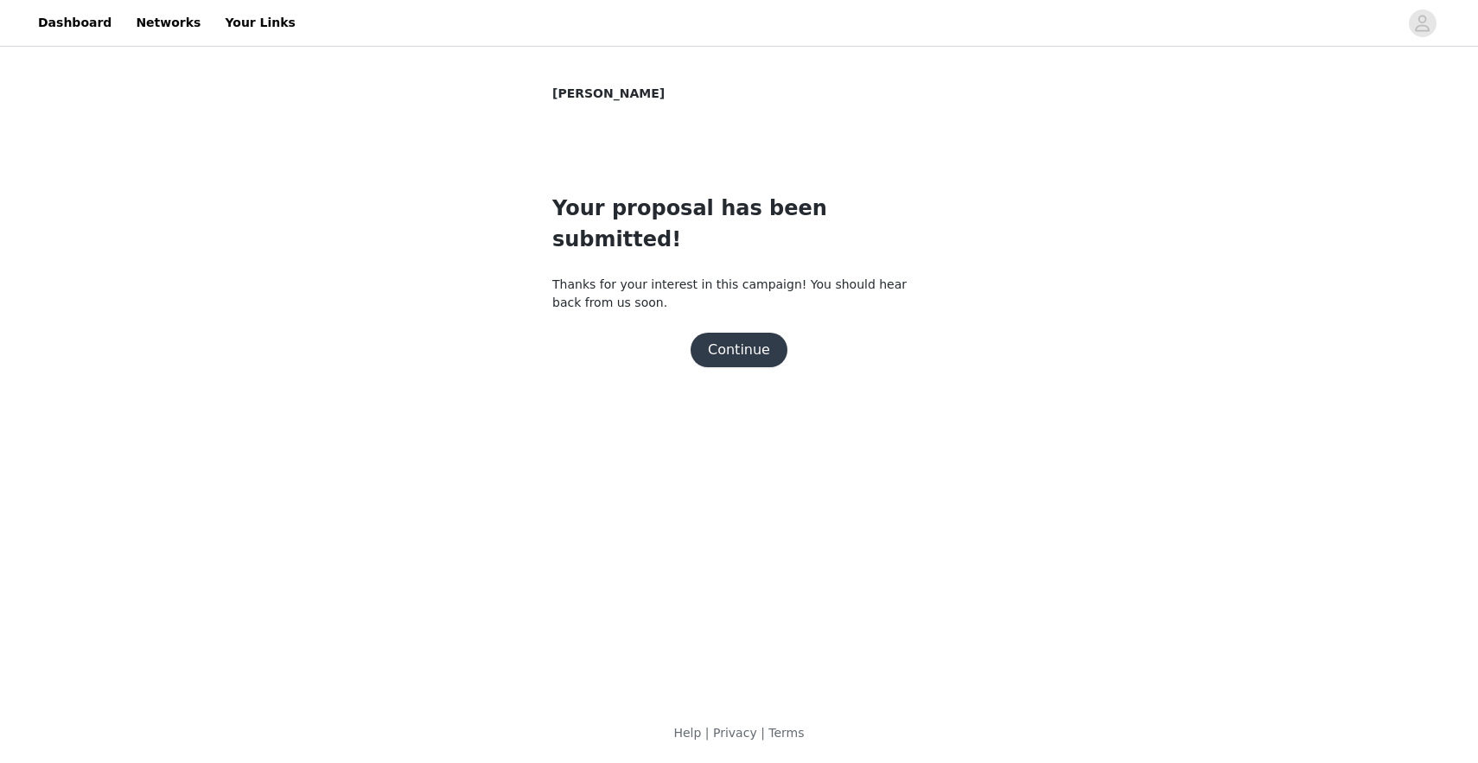
scroll to position [0, 0]
click at [757, 333] on button "Continue" at bounding box center [739, 350] width 97 height 35
